Goal: Task Accomplishment & Management: Manage account settings

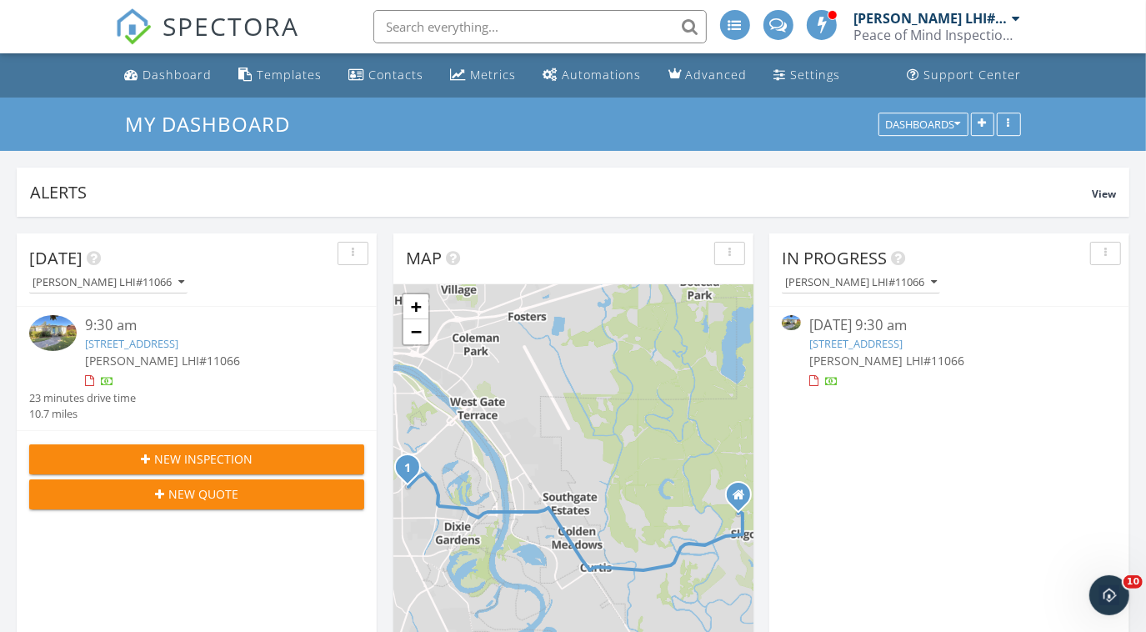
click at [685, 375] on div "1 + − [GEOGRAPHIC_DATA][PERSON_NAME] 17.2 km, 22 min Head northeast on [GEOGRAP…" at bounding box center [573, 500] width 360 height 433
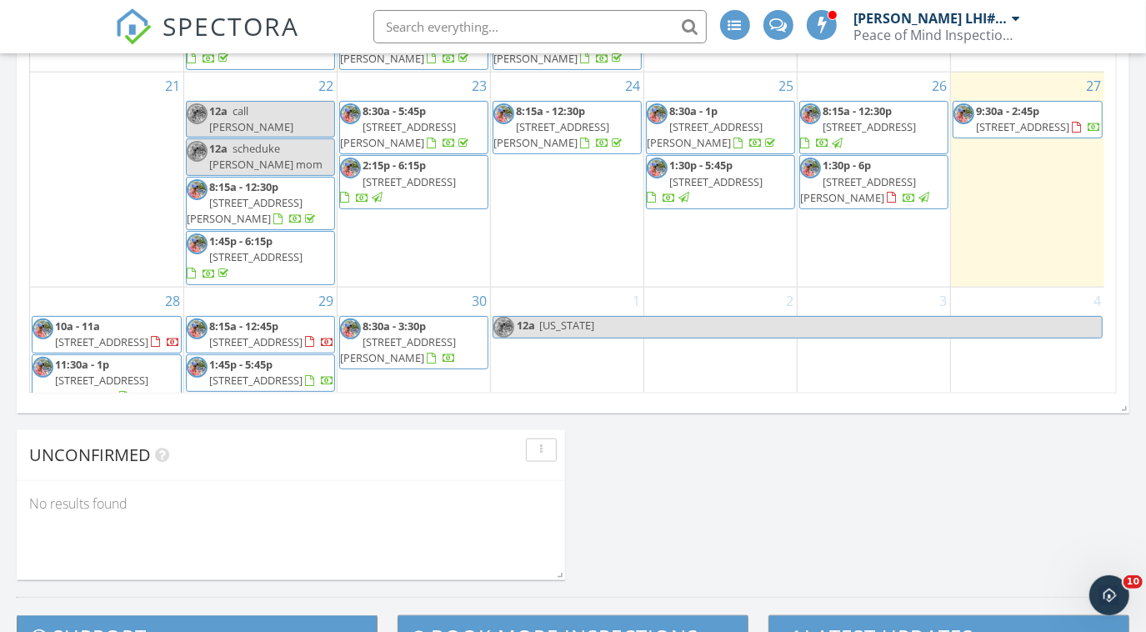
scroll to position [1139, 0]
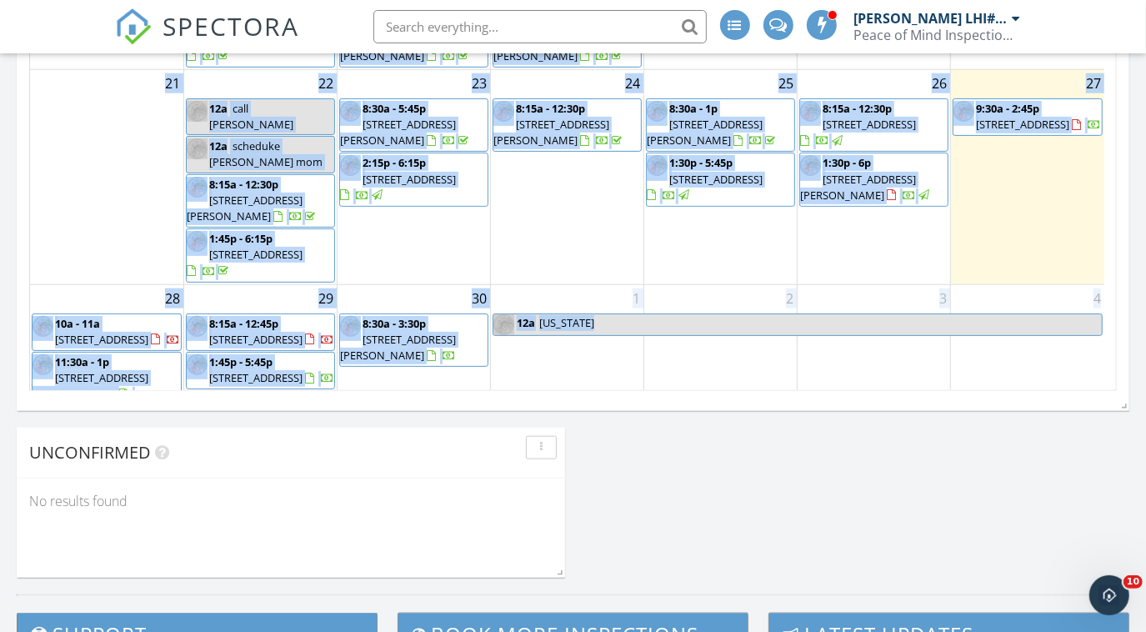
drag, startPoint x: 1104, startPoint y: 324, endPoint x: 1100, endPoint y: 350, distance: 26.2
click at [1100, 350] on div "31 12a soccer --[PERSON_NAME] 1 2 3 4 5 6 7 8 8:15a - 1:45p [STREET_ADDRESS][PE…" at bounding box center [573, 64] width 1086 height 654
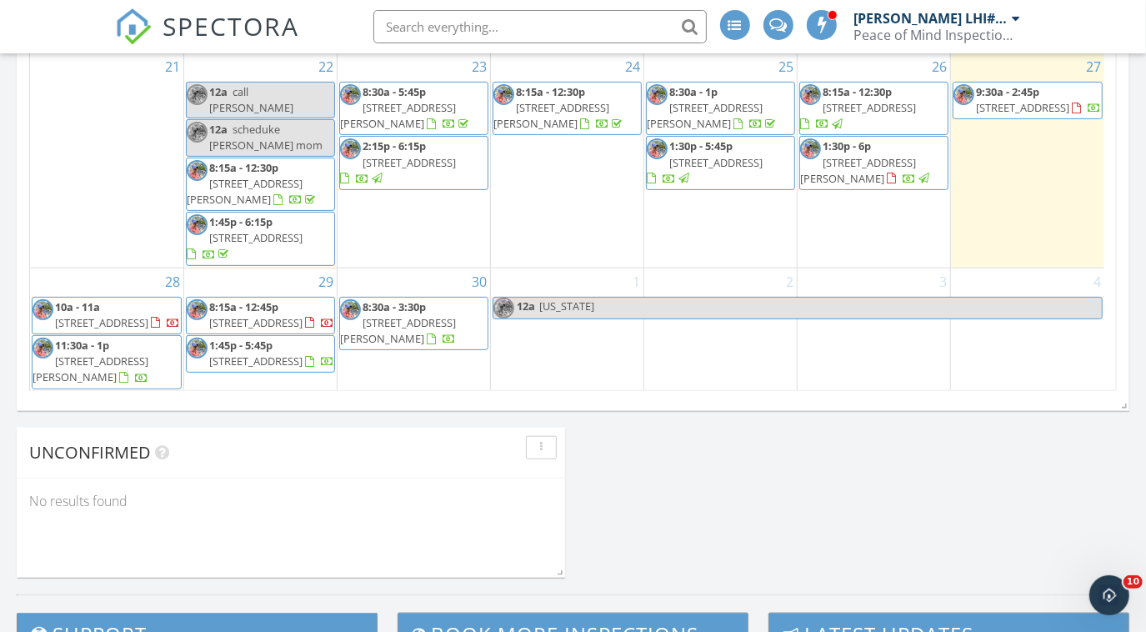
click at [123, 315] on span "[STREET_ADDRESS]" at bounding box center [101, 322] width 93 height 15
